Goal: Task Accomplishment & Management: Manage account settings

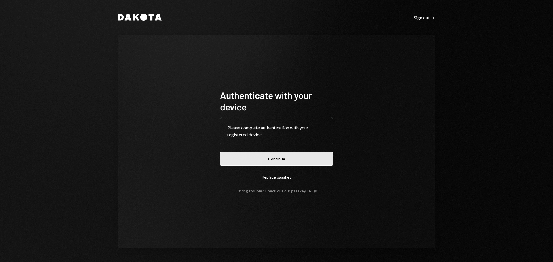
click at [282, 157] on button "Continue" at bounding box center [276, 159] width 113 height 14
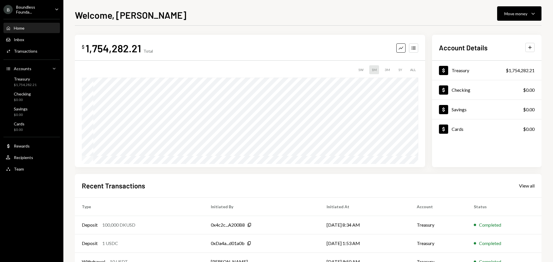
click at [31, 9] on div "Boundless Founda..." at bounding box center [33, 10] width 34 height 10
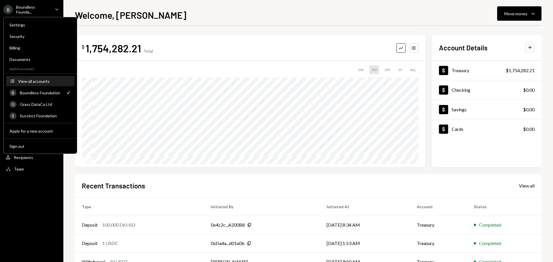
click at [33, 80] on div "View all accounts" at bounding box center [44, 81] width 53 height 5
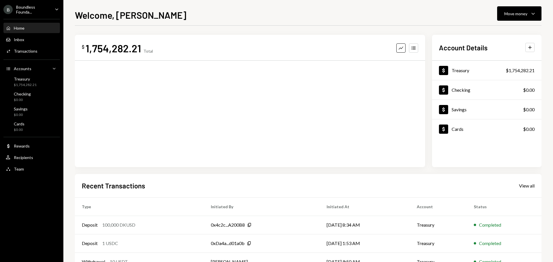
click at [39, 18] on div "Home Home Inbox Inbox Activities Transactions Accounts Accounts Caret Down Trea…" at bounding box center [31, 96] width 63 height 160
click at [32, 11] on div "Boundless Founda..." at bounding box center [33, 10] width 34 height 10
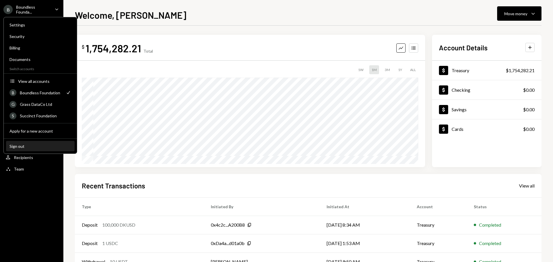
click at [20, 145] on div "Sign out" at bounding box center [40, 146] width 62 height 5
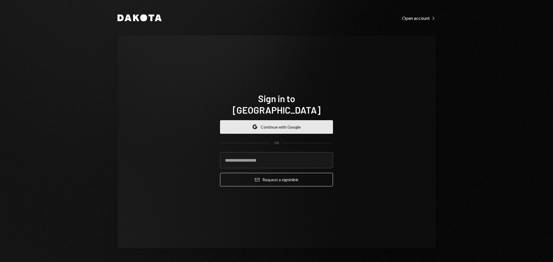
click at [262, 122] on button "Google Continue with Google" at bounding box center [276, 127] width 113 height 14
click at [268, 154] on input "email" at bounding box center [276, 160] width 113 height 16
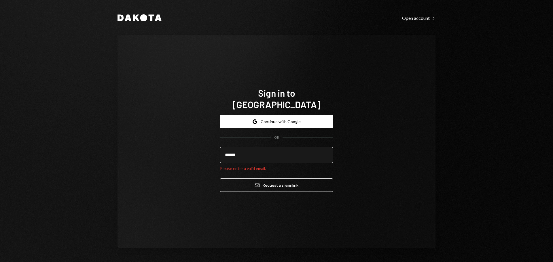
type input "**********"
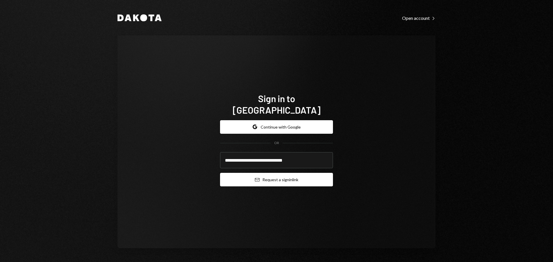
click at [281, 177] on button "Email Request a sign in link" at bounding box center [276, 180] width 113 height 14
